Goal: Task Accomplishment & Management: Manage account settings

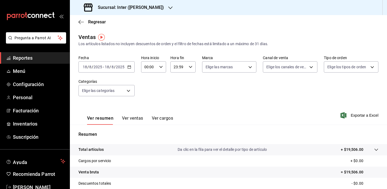
click at [129, 69] on \(Stroke\) "button" at bounding box center [129, 67] width 3 height 3
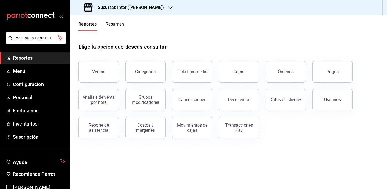
click at [301, 137] on div "Ventas Categorías Ticket promedio Cajas Órdenes Pagos Análisis de venta por hor…" at bounding box center [225, 97] width 307 height 84
click at [165, 34] on div "Elige la opción que deseas consultar" at bounding box center [229, 43] width 300 height 24
click at [104, 68] on button "Ventas" at bounding box center [99, 72] width 40 height 22
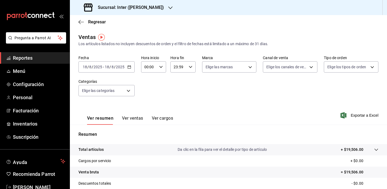
click at [133, 67] on div "2025-08-18 18 / 8 / 2025 - 2025-08-18 18 / 8 / 2025" at bounding box center [107, 66] width 56 height 11
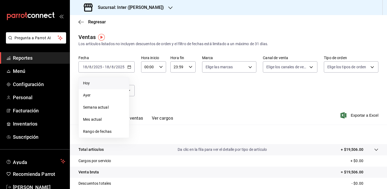
click at [103, 82] on span "Hoy" at bounding box center [104, 83] width 42 height 6
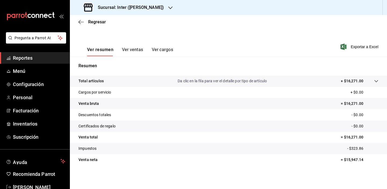
click at [279, 43] on div "Ver resumen Ver ventas Ver cargos Exportar a Excel" at bounding box center [228, 45] width 317 height 22
click at [26, 74] on span "Menú" at bounding box center [39, 71] width 52 height 7
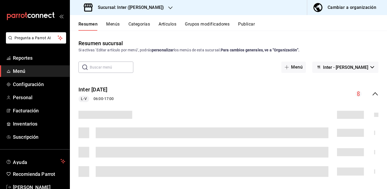
click at [138, 6] on h3 "Sucursal: Inter ([PERSON_NAME])" at bounding box center [129, 7] width 70 height 6
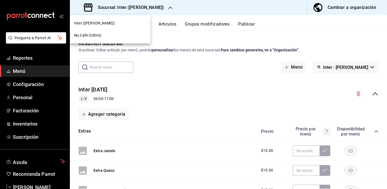
click at [122, 35] on div "Nu Cafe (Cdmx)" at bounding box center [110, 36] width 72 height 6
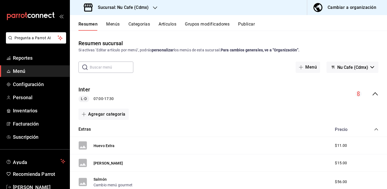
click at [173, 34] on div "Resumen sucursal Si activas ‘Editar artículo por menú’, podrás personalizar los…" at bounding box center [228, 110] width 317 height 158
click at [162, 24] on button "Artículos" at bounding box center [168, 26] width 18 height 9
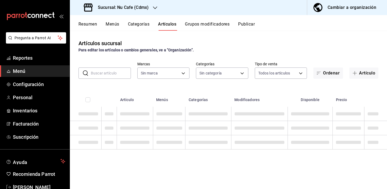
type input "0eed2892-7b63-413a-8f7e-1edbe76bc373"
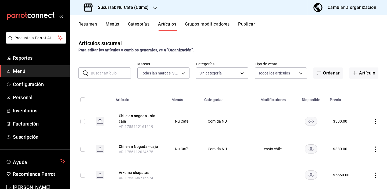
type input "bff11573-8288-425e-8a69-b3f5f84299b1,f592ace0-87a9-4565-a19c-ed486b3f4afa,9f45e…"
click at [111, 76] on input "text" at bounding box center [111, 73] width 40 height 11
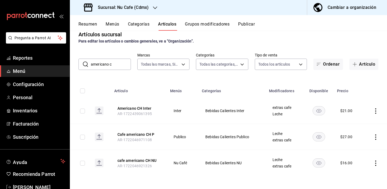
click at [287, 41] on div "Para editar los artículos o cambios generales, ve a “Organización”." at bounding box center [229, 41] width 300 height 6
drag, startPoint x: 116, startPoint y: 63, endPoint x: 68, endPoint y: 63, distance: 47.6
click at [68, 63] on div "Pregunta a Parrot AI Reportes Menú Configuración Personal Inventarios Facturaci…" at bounding box center [193, 94] width 387 height 189
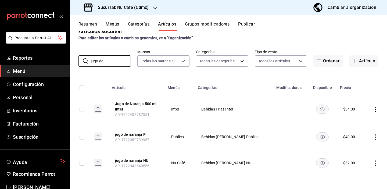
scroll to position [12, 0]
drag, startPoint x: 116, startPoint y: 61, endPoint x: 75, endPoint y: 60, distance: 41.2
click at [75, 60] on div "​ jugo de ​ Marcas Todas las marcas, Sin marca 0eed2892-7b63-413a-8f7e-1edbe76b…" at bounding box center [228, 57] width 317 height 17
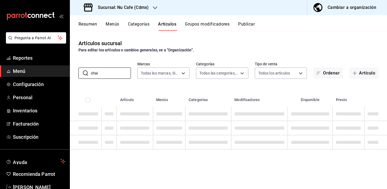
scroll to position [0, 0]
type input "chai latte"
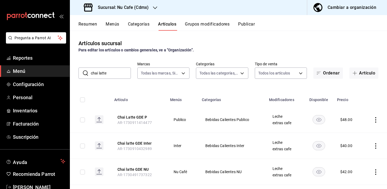
click at [114, 75] on input "chai latte" at bounding box center [111, 73] width 40 height 11
drag, startPoint x: 114, startPoint y: 76, endPoint x: 69, endPoint y: 73, distance: 44.7
click at [70, 73] on div "Pregunta a Parrot AI Reportes Menú Configuración Personal Inventarios Facturaci…" at bounding box center [193, 94] width 387 height 189
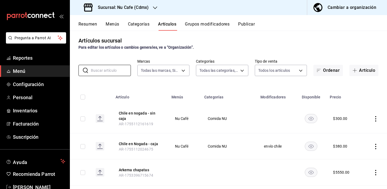
scroll to position [3, 0]
click at [240, 54] on div "Artículos sucursal Para editar los artículos o cambios generales, ve a “Organiz…" at bounding box center [228, 110] width 317 height 158
click at [141, 6] on h3 "Sucursal: Nu Cafe (Cdmx)" at bounding box center [121, 7] width 55 height 6
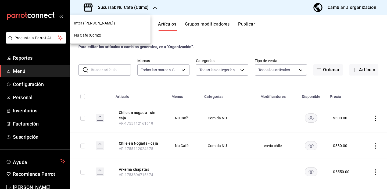
click at [114, 24] on div "Inter (Polanco)" at bounding box center [110, 23] width 72 height 6
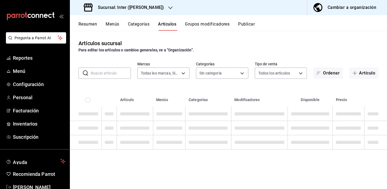
type input "a22f98e6-325f-4293-924e-6fed97b22470"
click at [167, 24] on button "Artículos" at bounding box center [167, 26] width 18 height 9
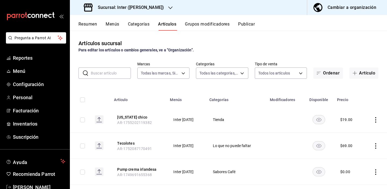
type input "2922a158-f656-4101-8466-3f57c430872e,7807658e-ca24-4cfa-a130-a47bcfe9514e,fe6c0…"
type input "a22f98e6-325f-4293-924e-6fed97b22470"
type input "2922a158-f656-4101-8466-3f57c430872e,7807658e-ca24-4cfa-a130-a47bcfe9514e,fe6c0…"
